Goal: Check status

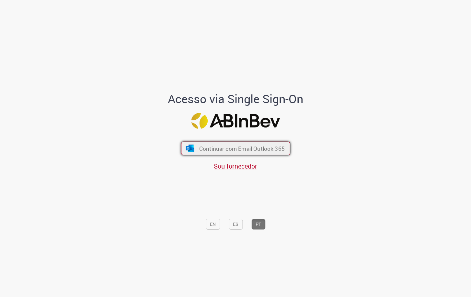
click at [247, 150] on span "Continuar com Email Outlook 365" at bounding box center [241, 148] width 85 height 7
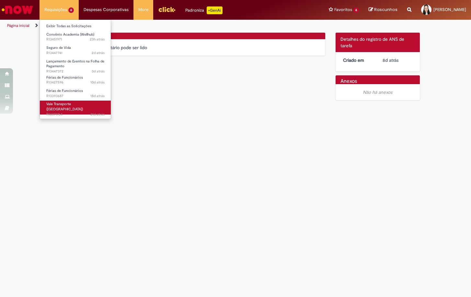
click at [61, 112] on span "21d atrás 21 dias atrás R13371764" at bounding box center [75, 114] width 58 height 5
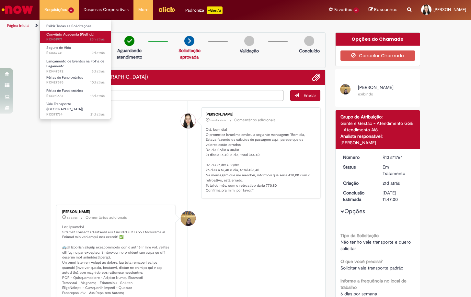
click at [78, 35] on span "Convênio Academia (Wellhub)" at bounding box center [70, 34] width 48 height 5
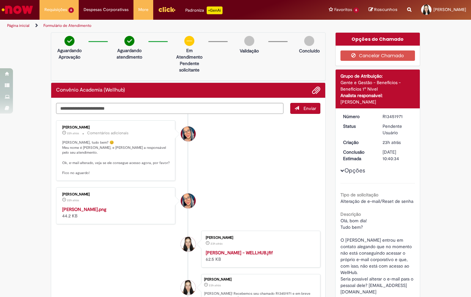
click at [23, 12] on img "Ir para a Homepage" at bounding box center [17, 9] width 33 height 13
